Goal: Ask a question

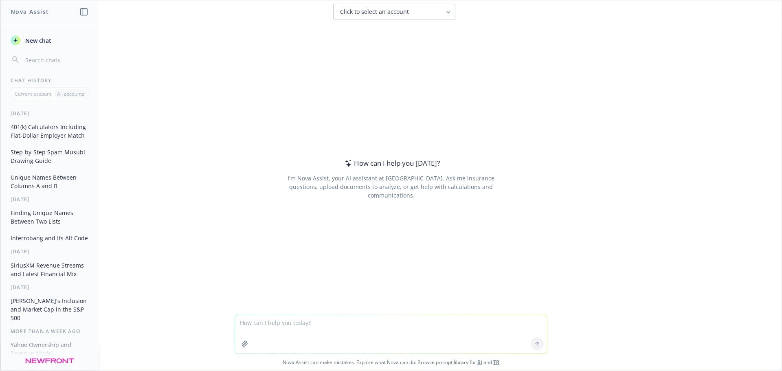
click at [40, 129] on button "401(k) Calculators Including Flat-Dollar Employer Match" at bounding box center [49, 131] width 84 height 22
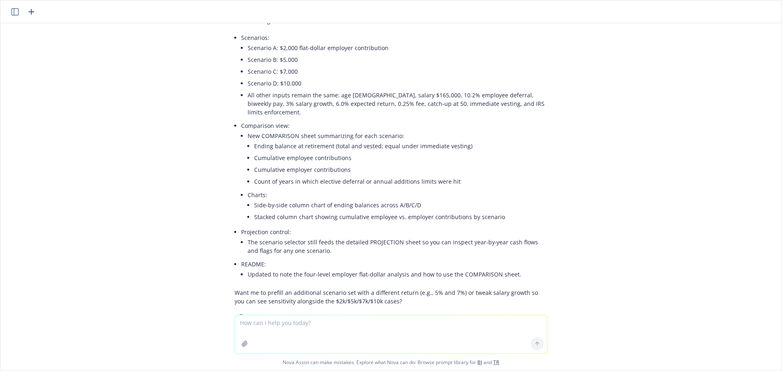
scroll to position [1632, 0]
